Goal: Task Accomplishment & Management: Manage account settings

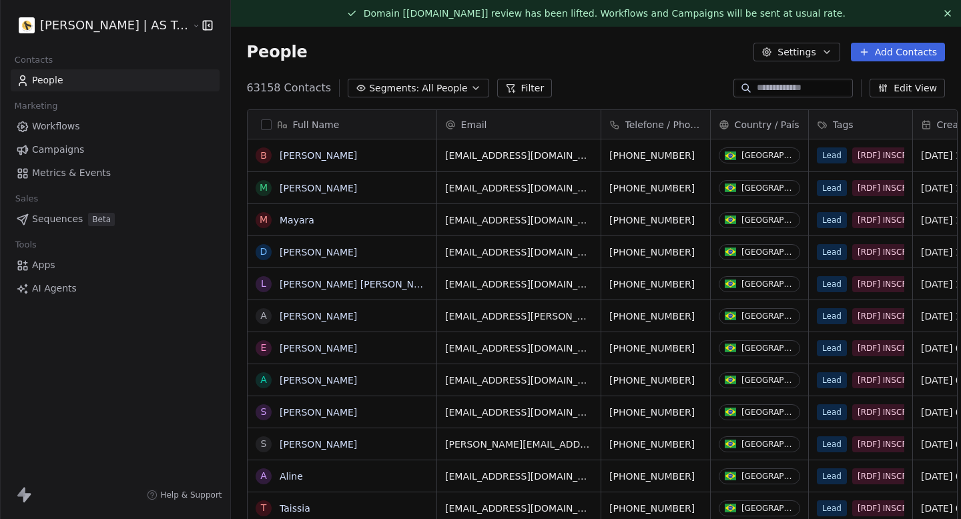
scroll to position [457, 742]
drag, startPoint x: 231, startPoint y: 50, endPoint x: 360, endPoint y: 50, distance: 128.8
click at [287, 50] on div "People Settings Add Contacts" at bounding box center [596, 52] width 730 height 51
click at [360, 50] on div "People Settings Add Contacts" at bounding box center [596, 52] width 698 height 19
click at [150, 15] on html "[PERSON_NAME] | AS Treinamentos Contacts People Marketing Workflows Campaigns M…" at bounding box center [480, 259] width 961 height 519
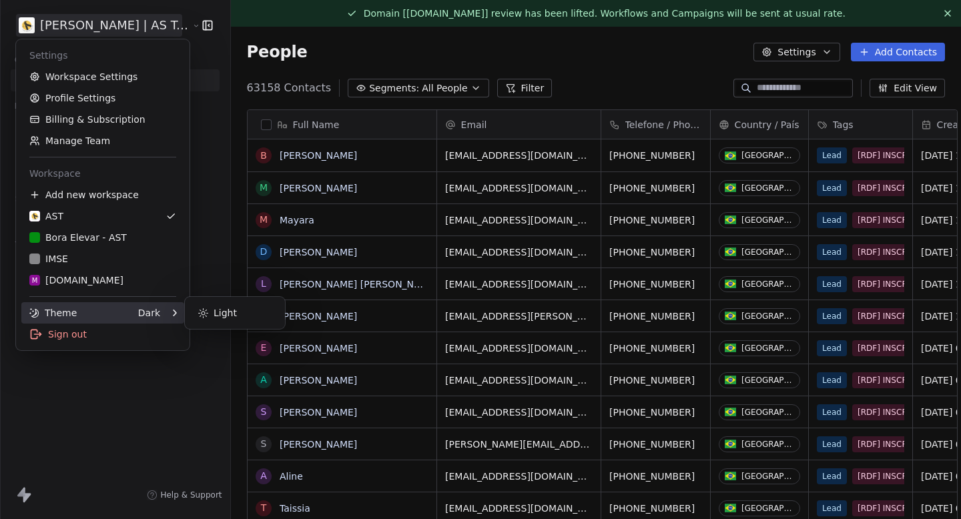
click at [161, 305] on div "Theme Dark" at bounding box center [102, 312] width 163 height 21
click at [242, 312] on div "Light" at bounding box center [234, 312] width 89 height 21
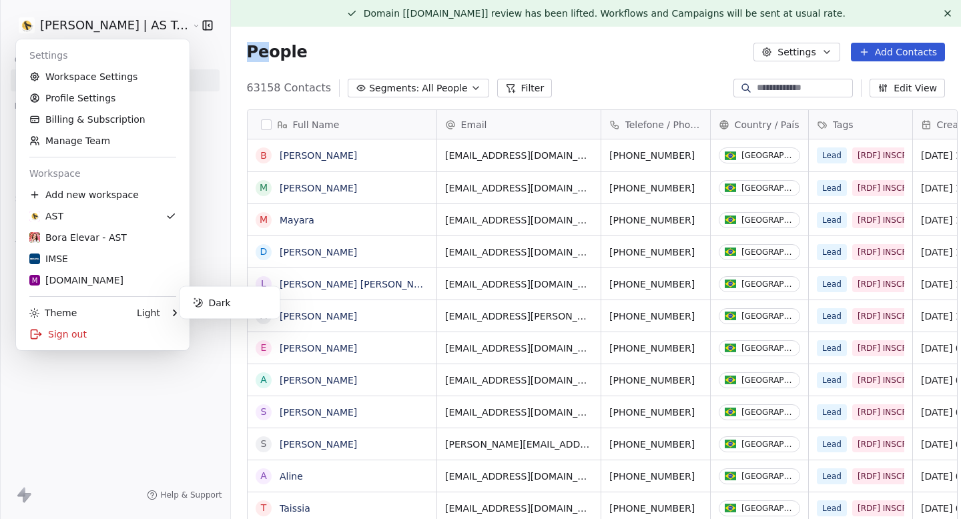
drag, startPoint x: 238, startPoint y: 53, endPoint x: 314, endPoint y: 53, distance: 76.1
click at [304, 53] on html "[PERSON_NAME] | AS Treinamentos Contacts People Marketing Workflows Campaigns M…" at bounding box center [480, 259] width 961 height 519
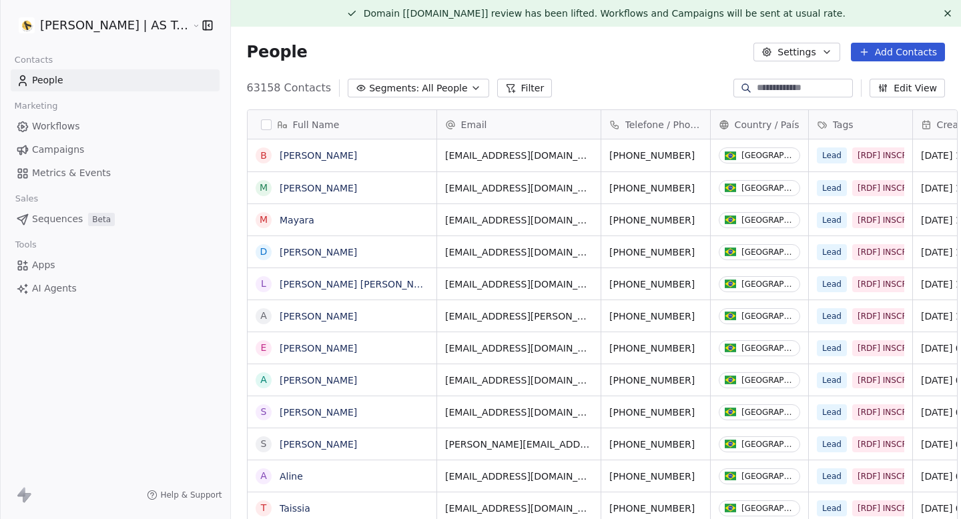
click at [314, 53] on div "People Settings Add Contacts" at bounding box center [596, 52] width 698 height 19
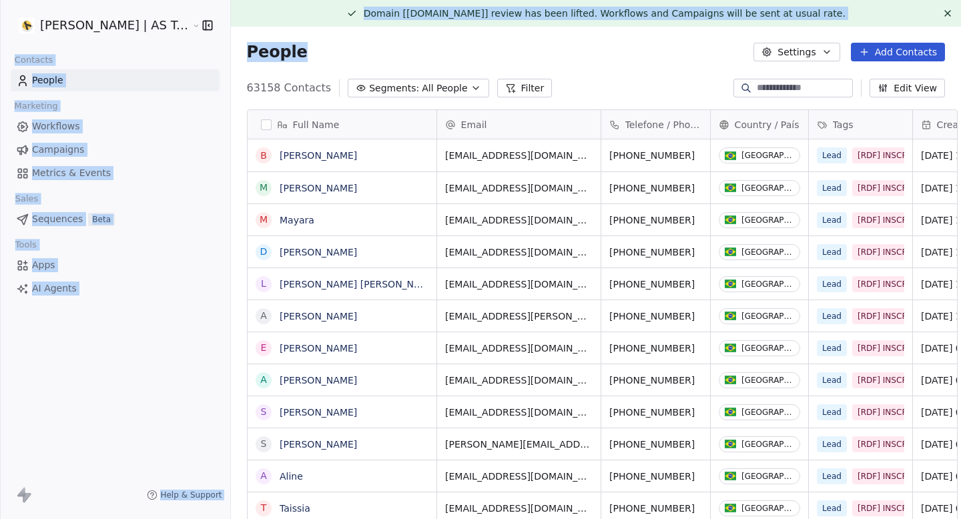
drag, startPoint x: 314, startPoint y: 53, endPoint x: 198, endPoint y: 53, distance: 116.1
click at [198, 53] on div "[PERSON_NAME] | AS Treinamentos Contacts People Marketing Workflows Campaigns M…" at bounding box center [480, 259] width 961 height 519
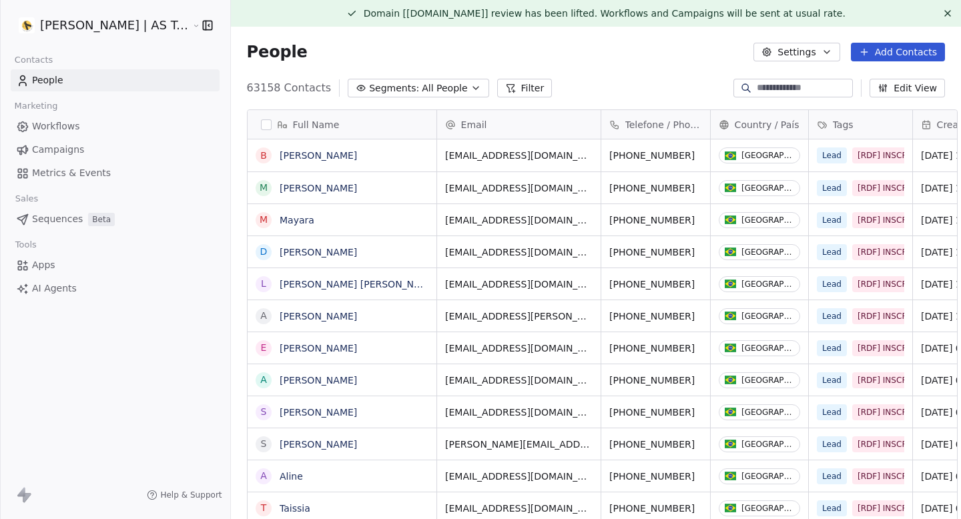
click at [247, 53] on span "People" at bounding box center [277, 52] width 61 height 20
click at [152, 30] on html "[PERSON_NAME] | AS Treinamentos Contacts People Marketing Workflows Campaigns M…" at bounding box center [480, 259] width 961 height 519
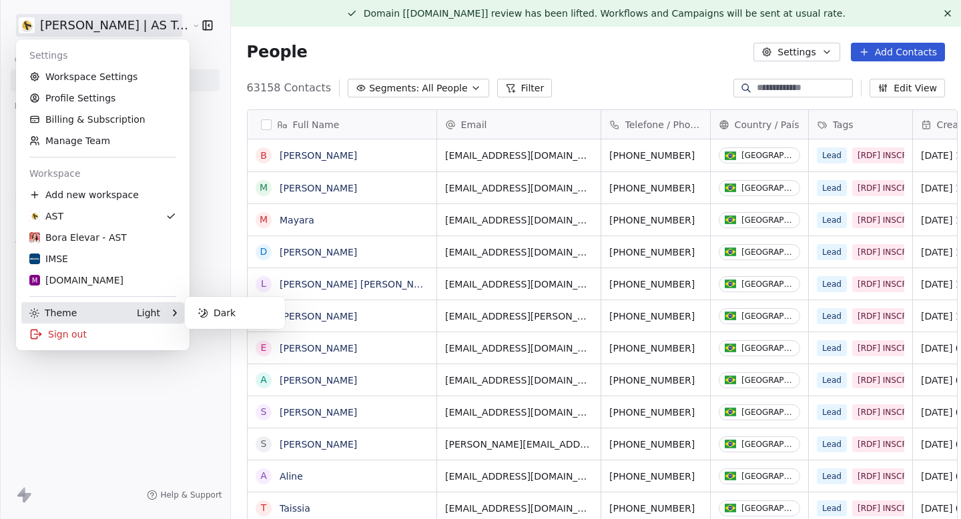
click at [146, 314] on div "Light" at bounding box center [148, 312] width 23 height 13
click at [237, 312] on div "Dark" at bounding box center [234, 312] width 89 height 21
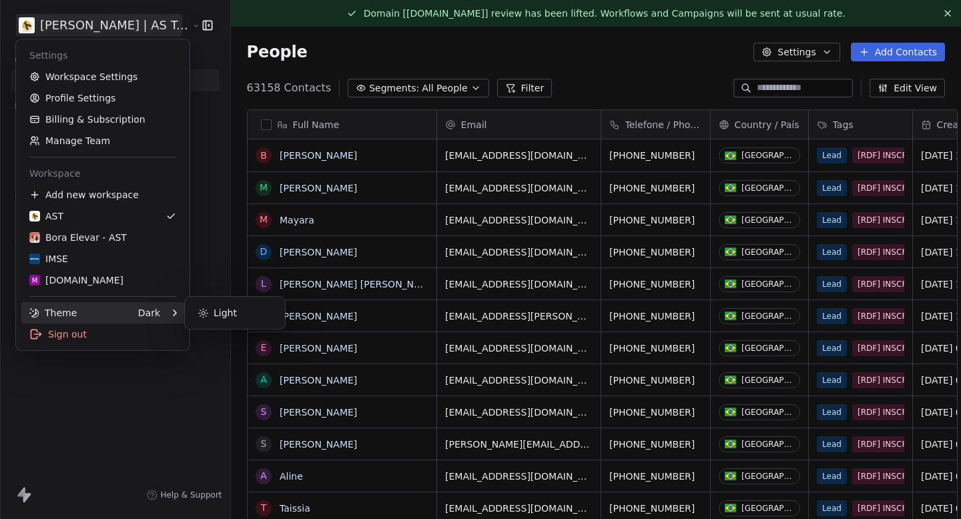
click at [270, 59] on html "[PERSON_NAME] | AS Treinamentos Contacts People Marketing Workflows Campaigns M…" at bounding box center [480, 259] width 961 height 519
